Goal: Task Accomplishment & Management: Manage account settings

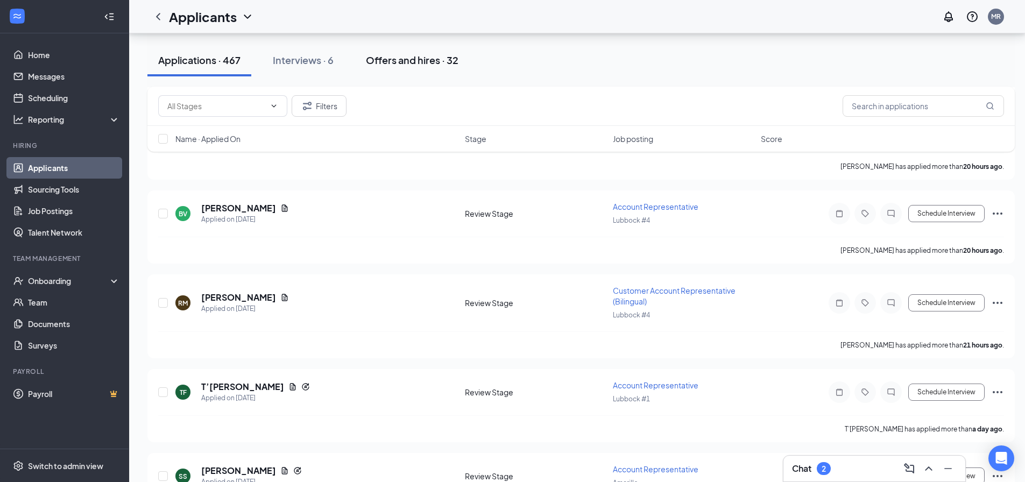
scroll to position [1309, 0]
click at [394, 54] on div "Offers and hires · 32" at bounding box center [412, 59] width 93 height 13
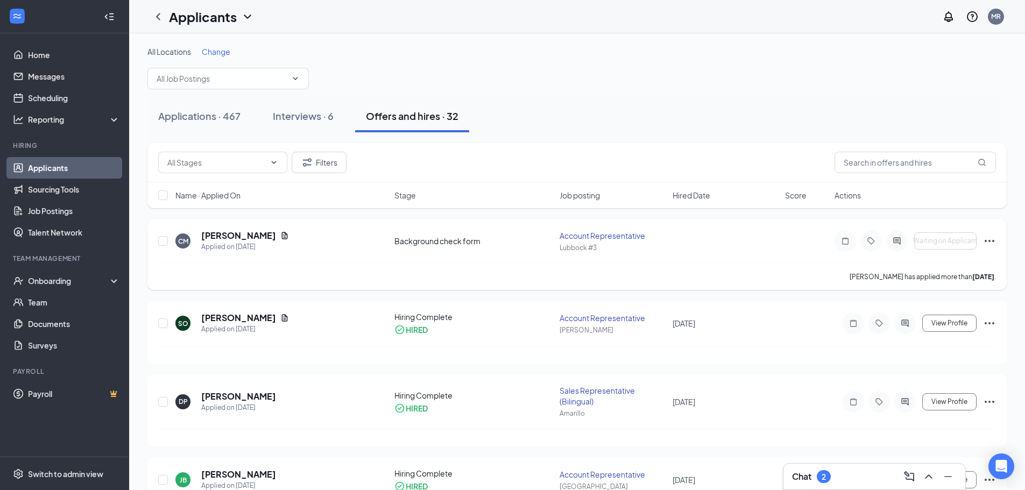
click at [998, 242] on div "[PERSON_NAME] Applied on [DATE] Background check form Account Representative Lu…" at bounding box center [576, 254] width 859 height 71
click at [991, 241] on icon "Ellipses" at bounding box center [989, 241] width 13 height 13
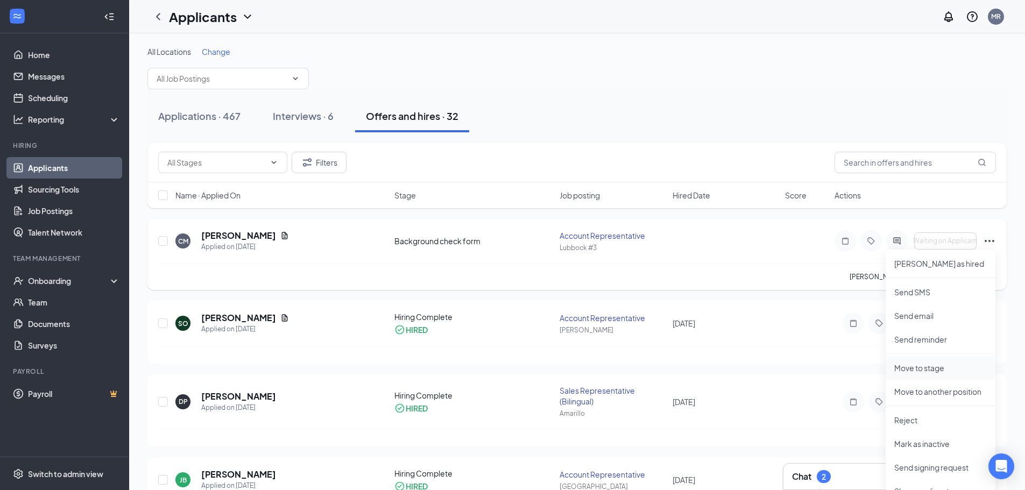
click at [928, 367] on p "Move to stage" at bounding box center [940, 368] width 93 height 11
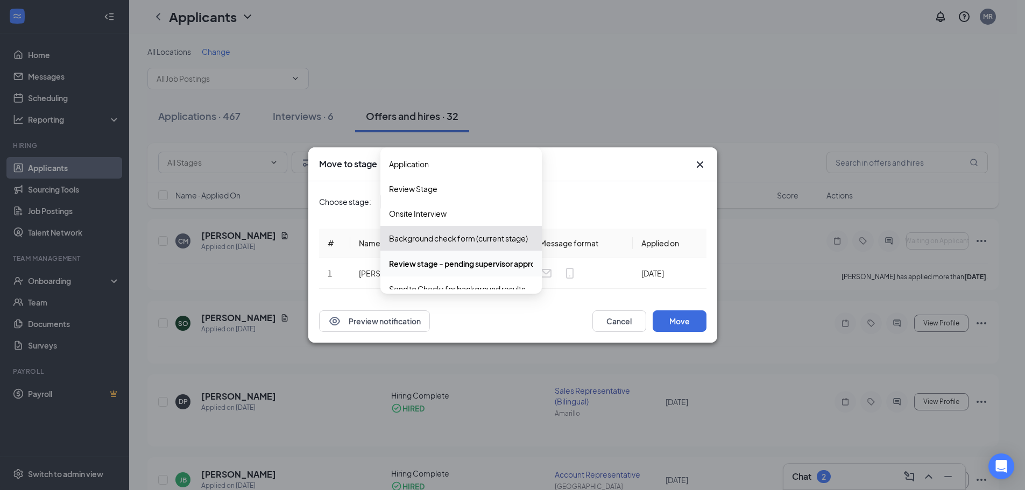
click at [532, 201] on div "Review stage - pending supervisor approval to move the candidate to the backgro…" at bounding box center [460, 201] width 161 height 19
click at [485, 223] on div "Onsite Interview" at bounding box center [461, 213] width 161 height 25
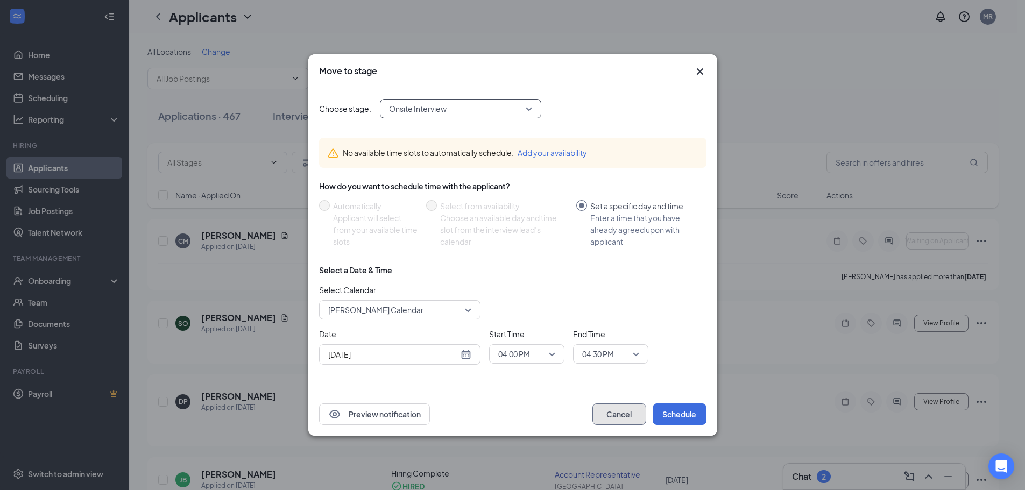
click at [638, 412] on button "Cancel" at bounding box center [620, 415] width 54 height 22
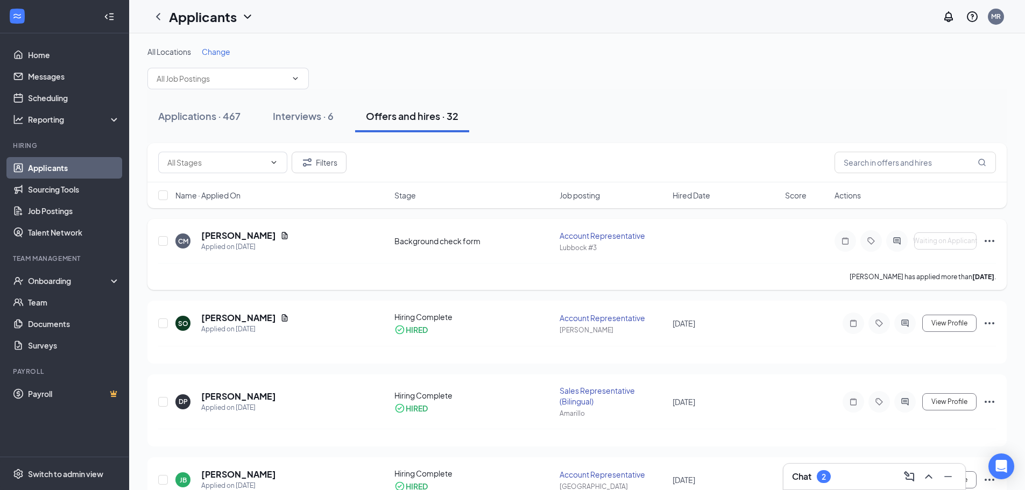
click at [993, 239] on icon "Ellipses" at bounding box center [989, 241] width 13 height 13
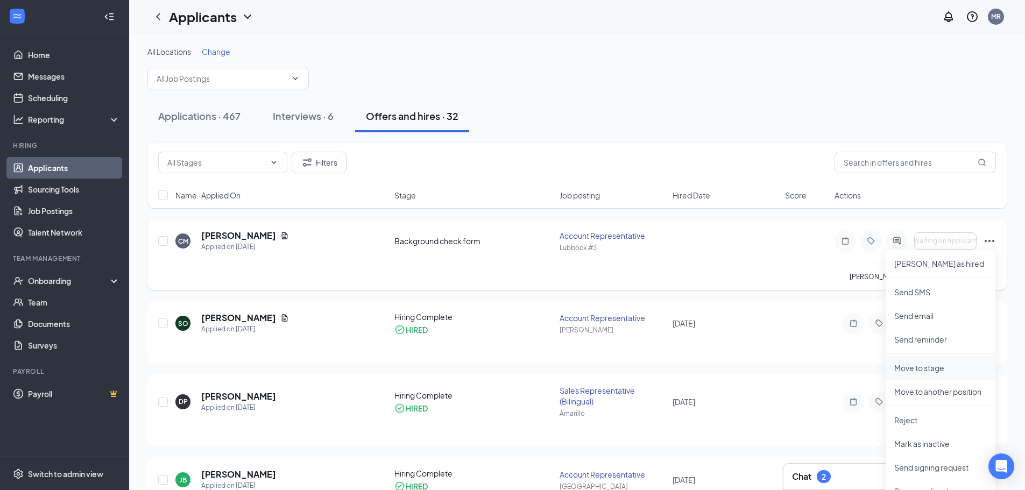
click at [936, 368] on p "Move to stage" at bounding box center [940, 368] width 93 height 11
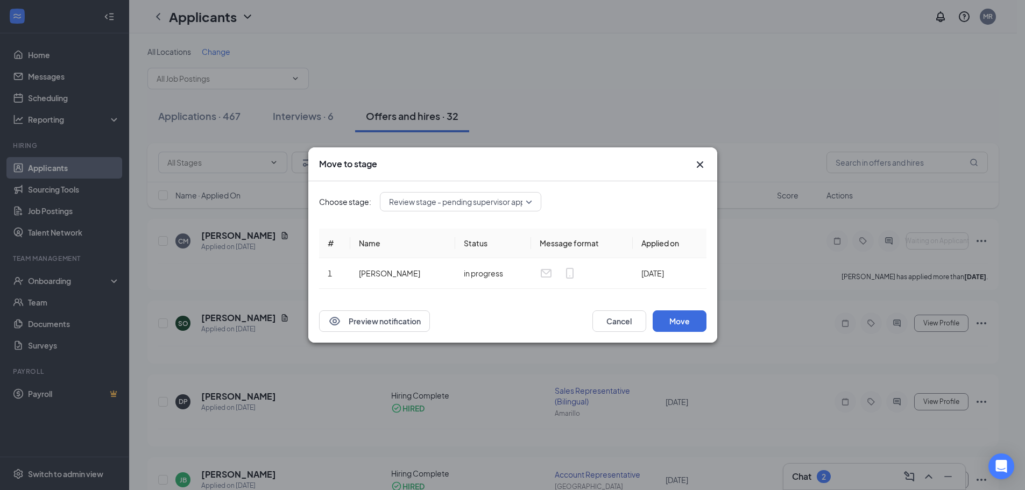
click at [524, 198] on div "Review stage - pending supervisor approval to move the candidate to the backgro…" at bounding box center [460, 201] width 161 height 19
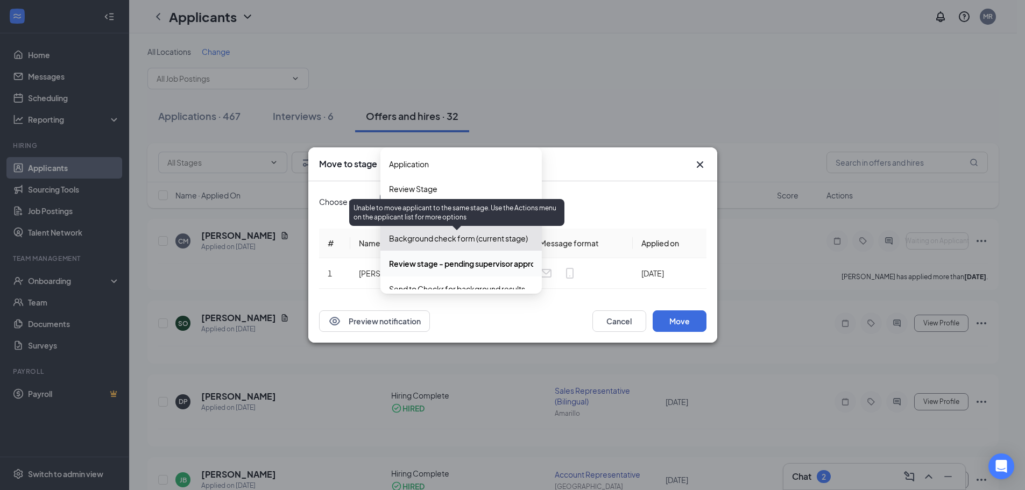
click at [463, 242] on span "Background check form (current stage)" at bounding box center [458, 238] width 139 height 12
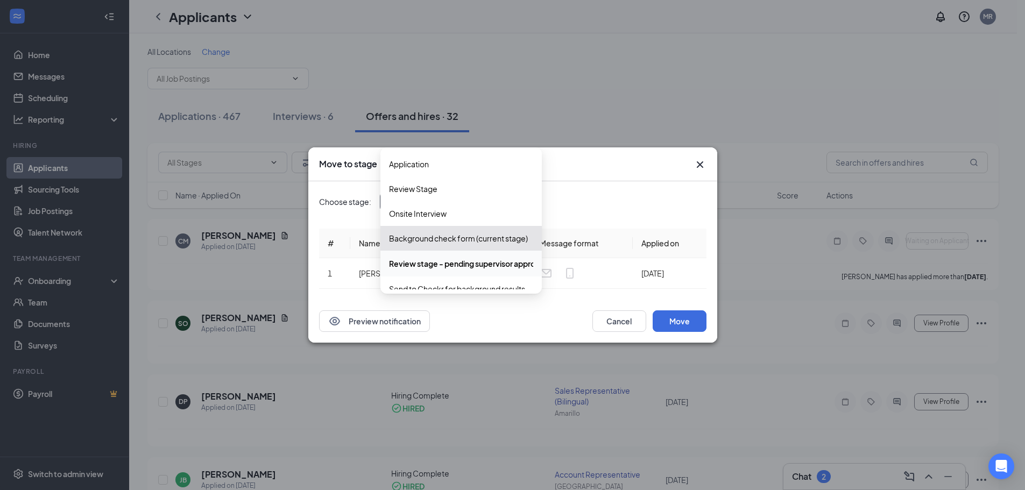
click at [463, 266] on span "Review stage - pending supervisor approval to move the candidate to the backgro…" at bounding box center [575, 264] width 373 height 12
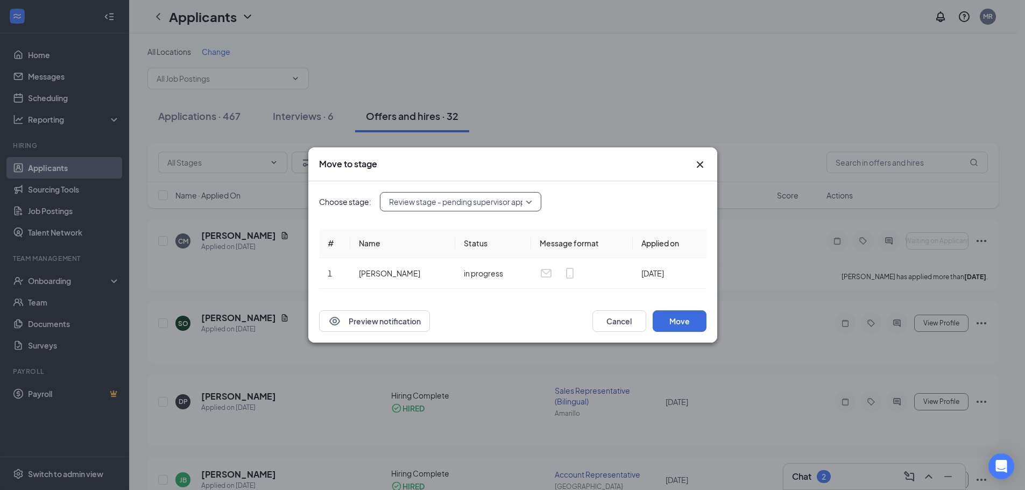
click at [544, 205] on div "Choose stage: 3968743 Review stage - pending supervisor approval to move the ca…" at bounding box center [512, 201] width 387 height 19
click at [530, 202] on div "Review stage - pending supervisor approval to move the candidate to the backgro…" at bounding box center [460, 201] width 161 height 19
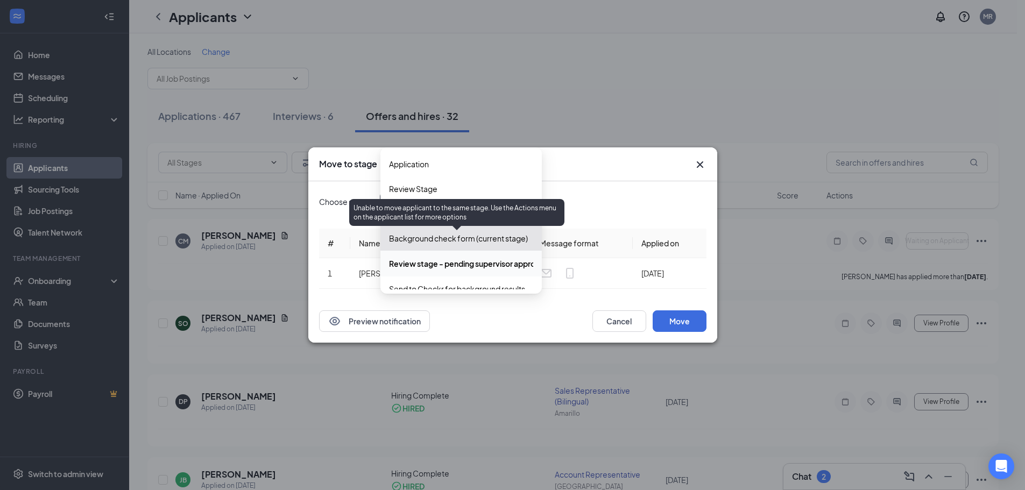
click at [435, 235] on span "Background check form (current stage)" at bounding box center [458, 238] width 139 height 12
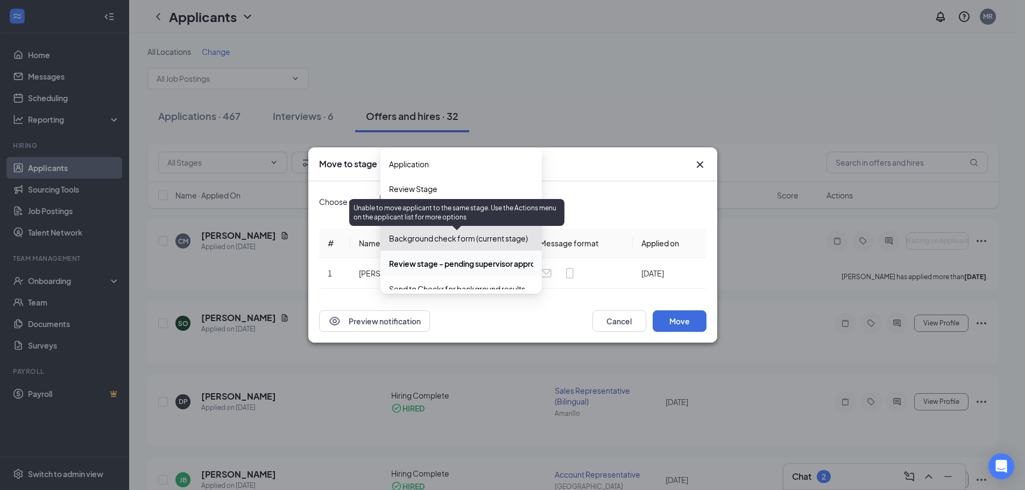
click at [435, 235] on span "Background check form (current stage)" at bounding box center [458, 238] width 139 height 12
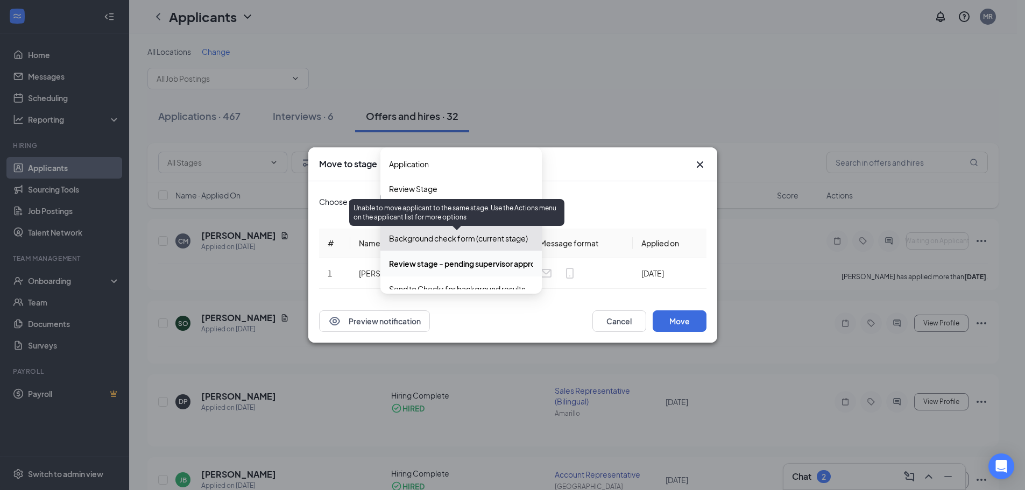
click at [435, 235] on span "Background check form (current stage)" at bounding box center [458, 238] width 139 height 12
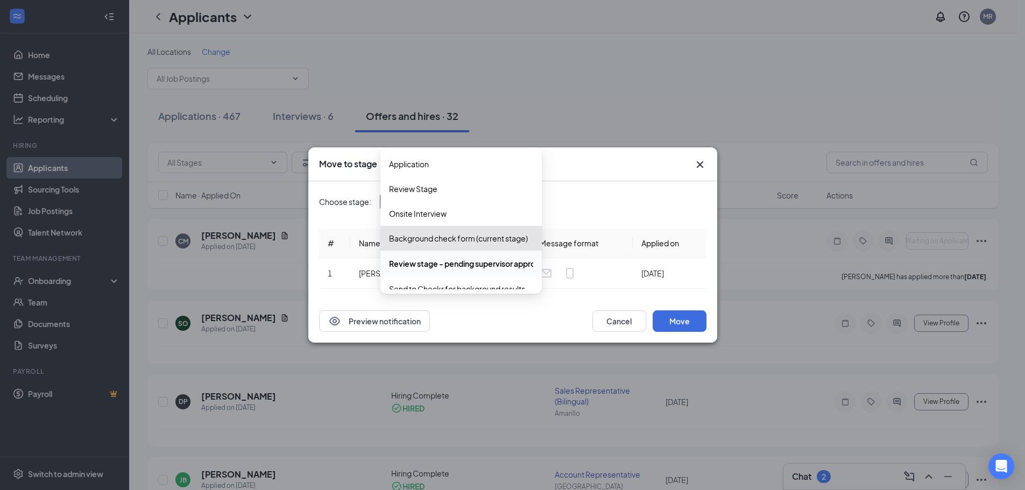
click at [701, 163] on icon "Cross" at bounding box center [700, 164] width 13 height 13
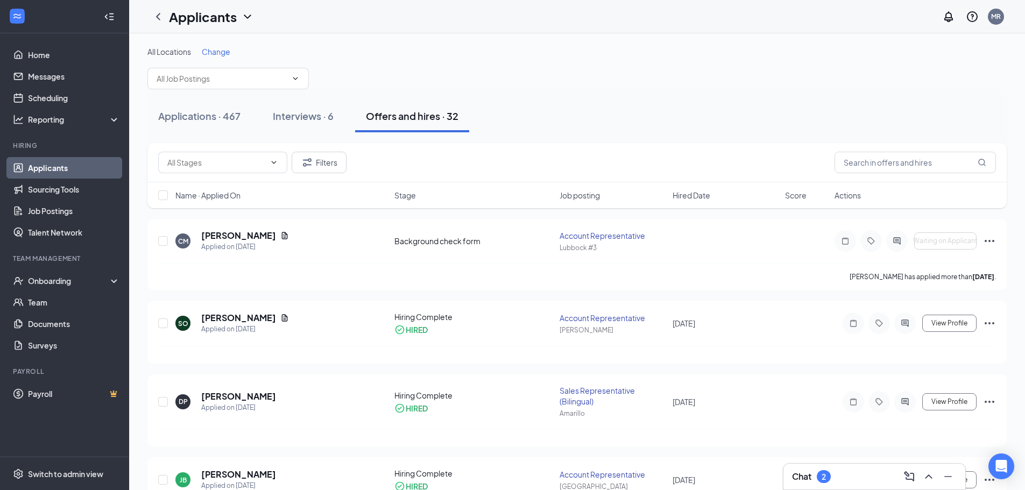
click at [812, 476] on div "Chat 2" at bounding box center [811, 476] width 39 height 13
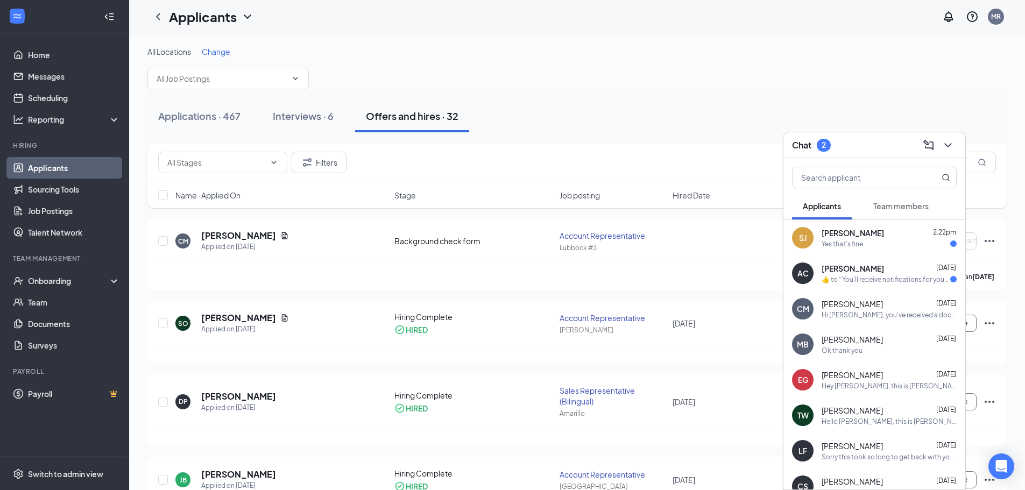
click at [840, 270] on span "[PERSON_NAME]" at bounding box center [853, 268] width 62 height 11
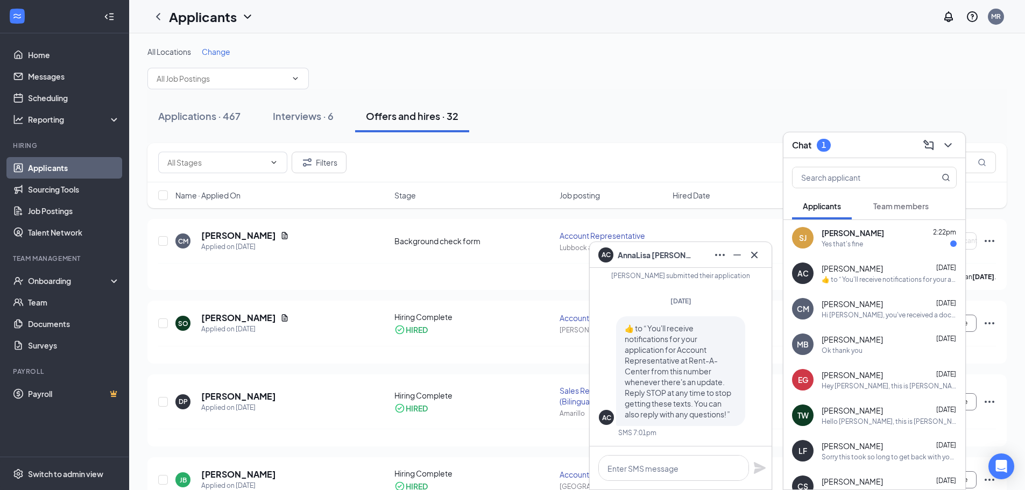
click at [851, 240] on div "Yes that's fine" at bounding box center [842, 243] width 41 height 9
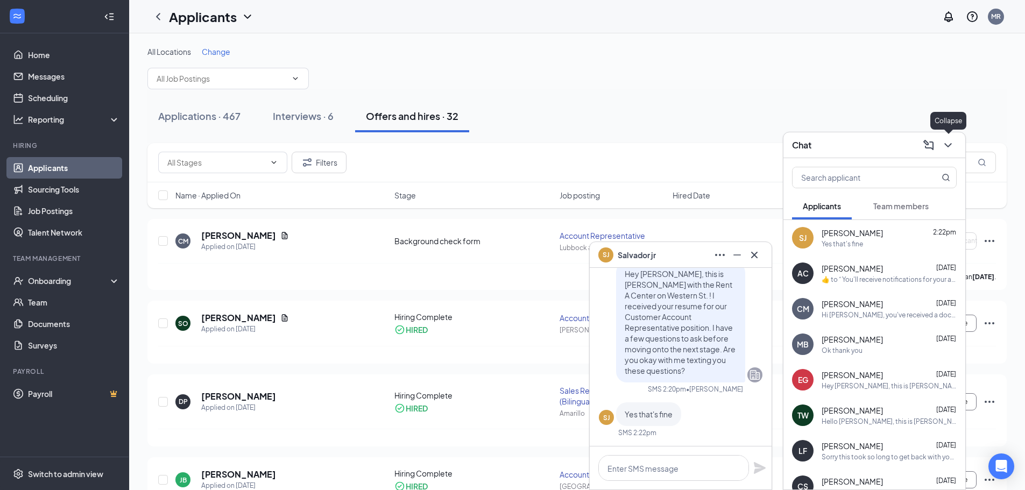
click at [942, 147] on icon "ChevronDown" at bounding box center [948, 145] width 13 height 13
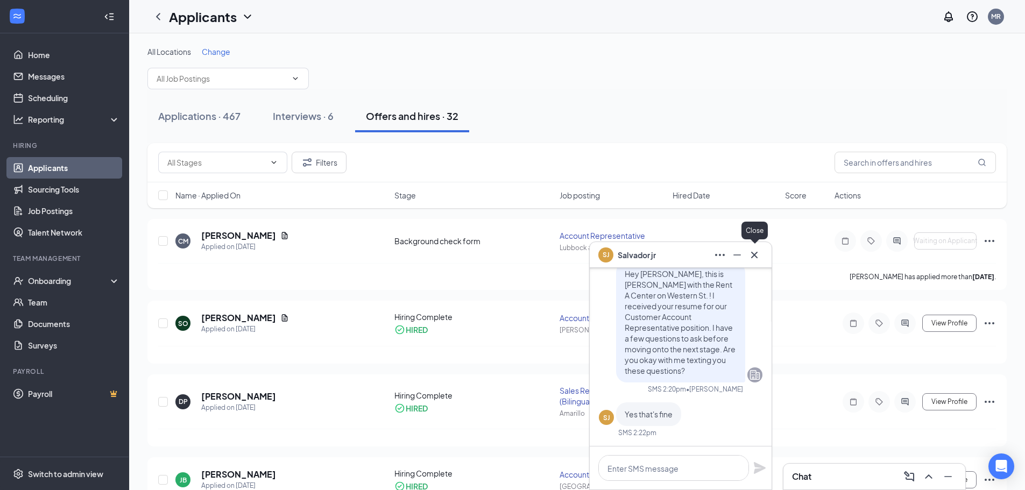
click at [755, 259] on icon "Cross" at bounding box center [754, 255] width 13 height 13
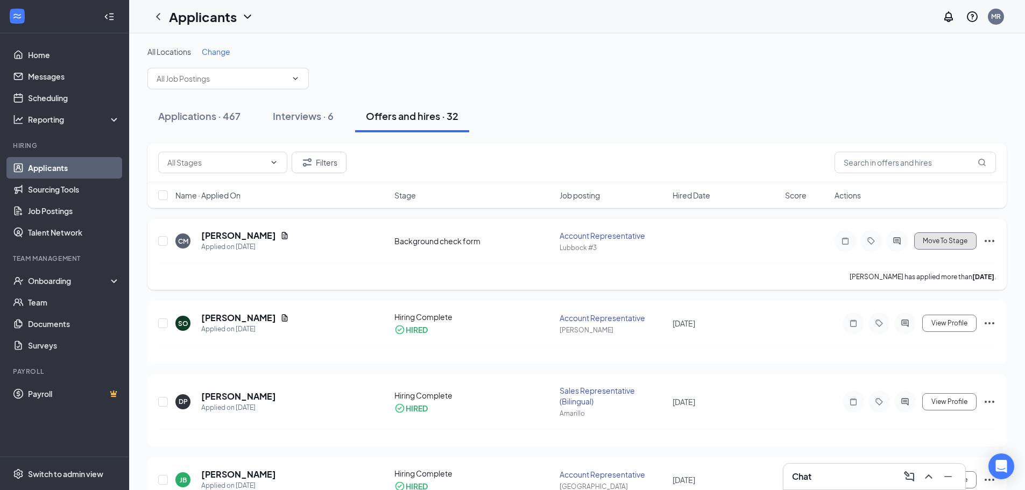
click at [945, 244] on span "Move To Stage" at bounding box center [945, 241] width 45 height 8
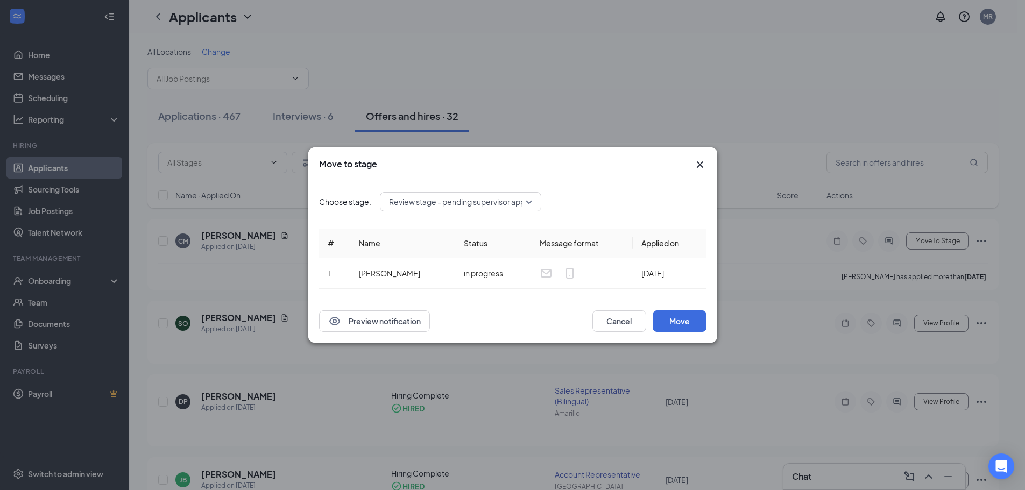
click at [531, 203] on div "Review stage - pending supervisor approval to move the candidate to the backgro…" at bounding box center [460, 201] width 161 height 19
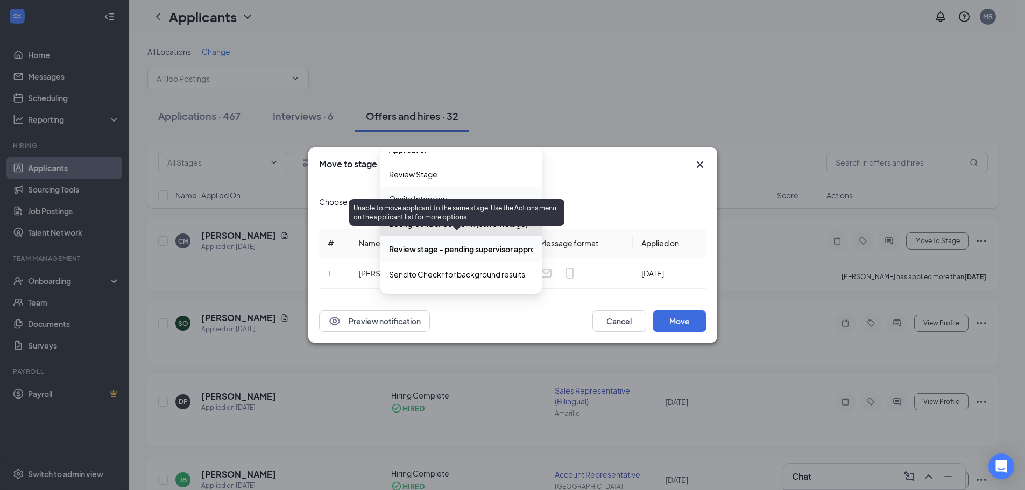
scroll to position [18, 0]
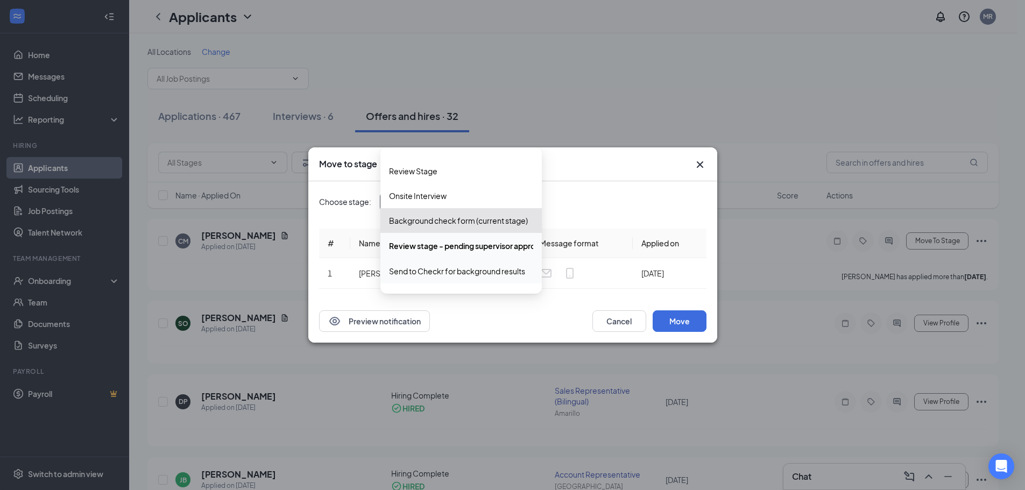
click at [478, 276] on span "Send to Checkr for background results" at bounding box center [457, 271] width 136 height 12
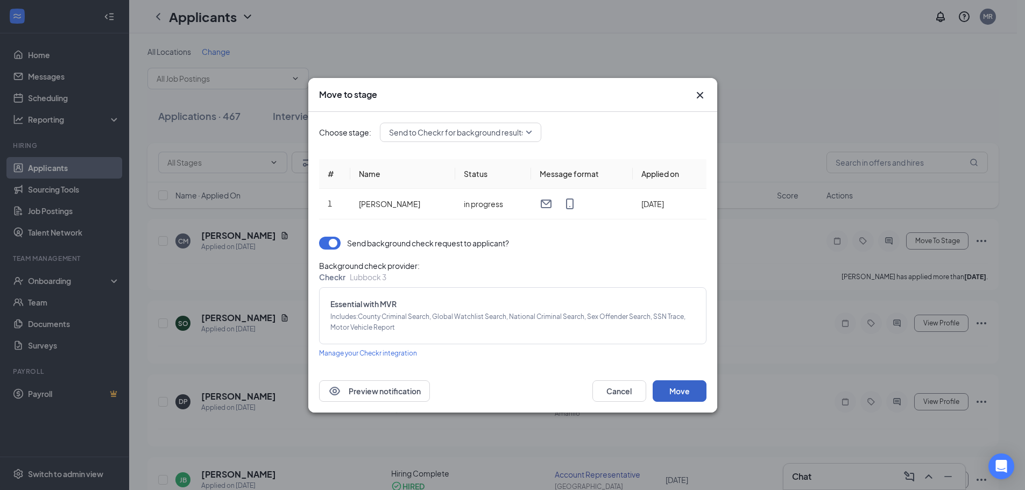
click at [674, 390] on button "Move" at bounding box center [680, 392] width 54 height 22
